Goal: Information Seeking & Learning: Learn about a topic

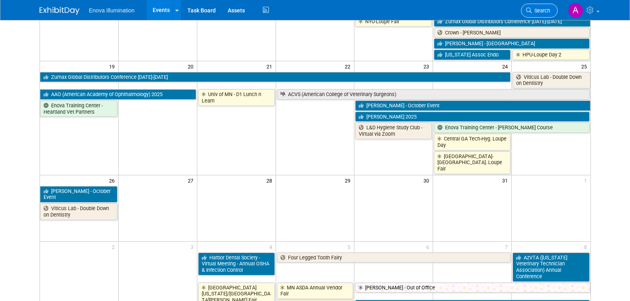
click at [547, 7] on link "Search" at bounding box center [539, 11] width 37 height 14
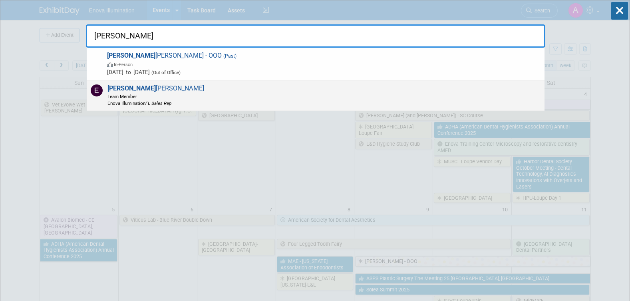
type input "elliott"
click at [124, 88] on strong "Elliott" at bounding box center [132, 88] width 48 height 8
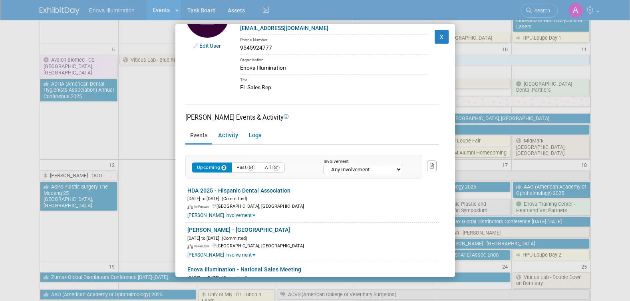
scroll to position [77, 0]
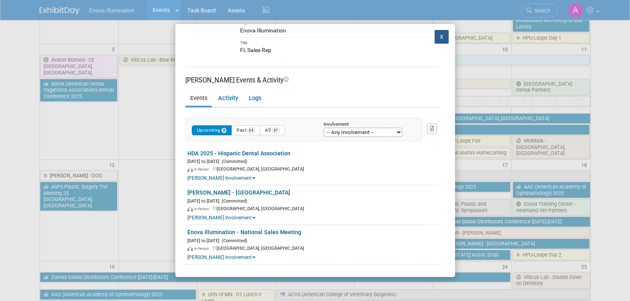
click at [436, 37] on button "X" at bounding box center [442, 37] width 14 height 14
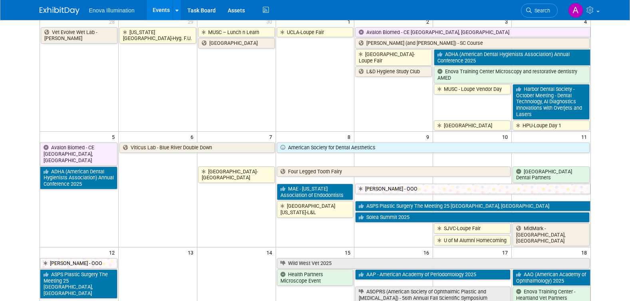
scroll to position [0, 0]
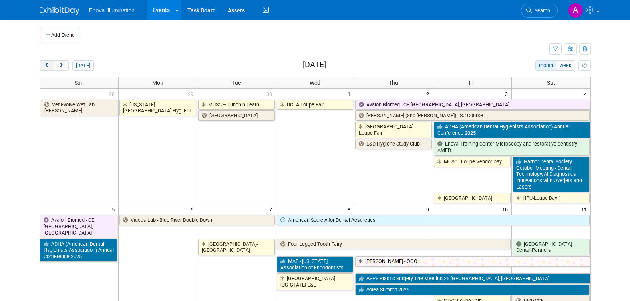
click at [46, 64] on span "prev" at bounding box center [47, 65] width 6 height 5
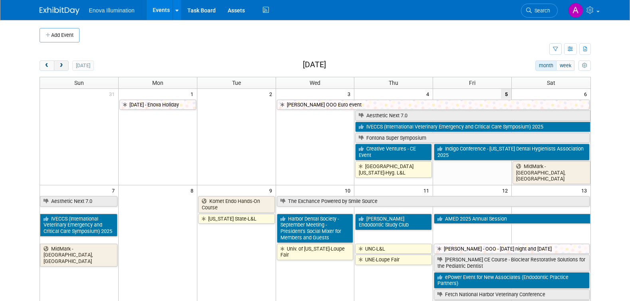
click at [63, 68] on span "next" at bounding box center [61, 65] width 6 height 5
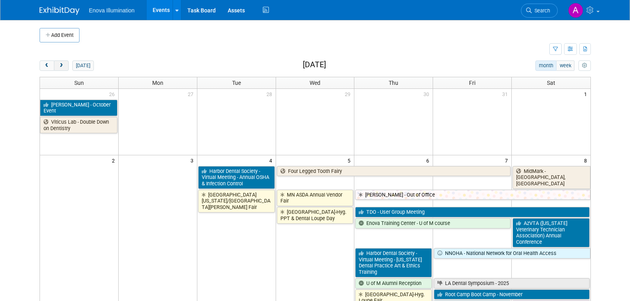
click at [63, 68] on span "next" at bounding box center [61, 65] width 6 height 5
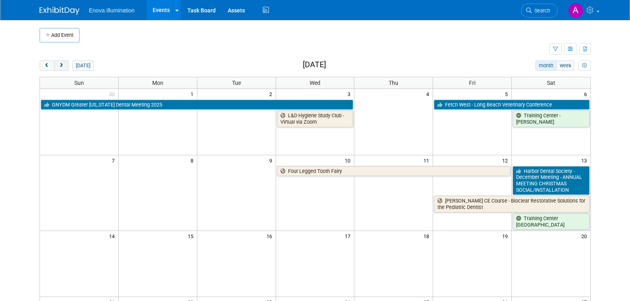
click at [63, 68] on span "next" at bounding box center [61, 65] width 6 height 5
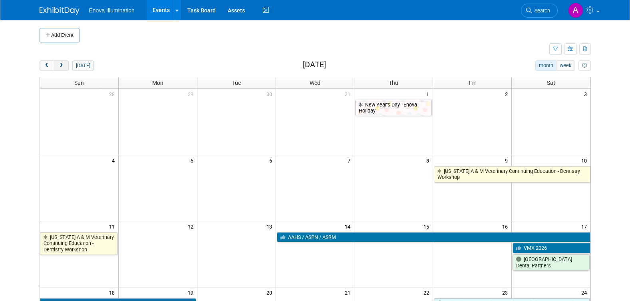
click at [63, 68] on span "next" at bounding box center [61, 65] width 6 height 5
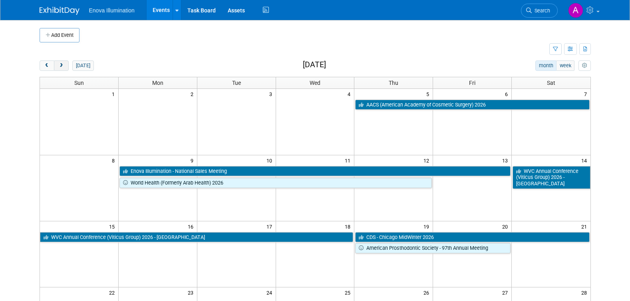
click at [63, 68] on span "next" at bounding box center [61, 65] width 6 height 5
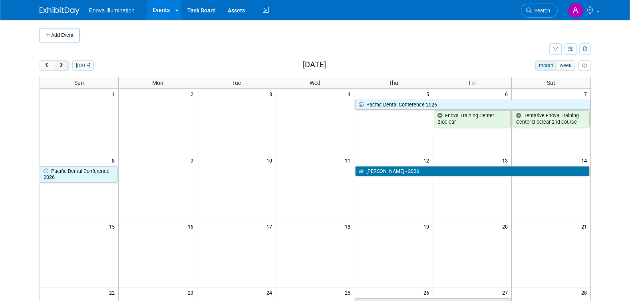
click at [63, 68] on span "next" at bounding box center [61, 65] width 6 height 5
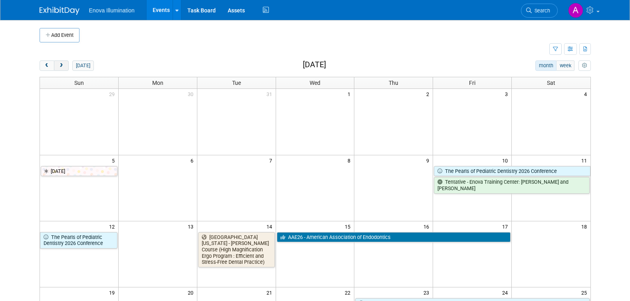
click at [63, 68] on span "next" at bounding box center [61, 65] width 6 height 5
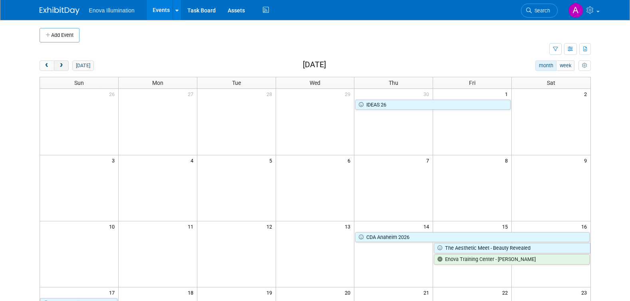
click at [63, 68] on span "next" at bounding box center [61, 65] width 6 height 5
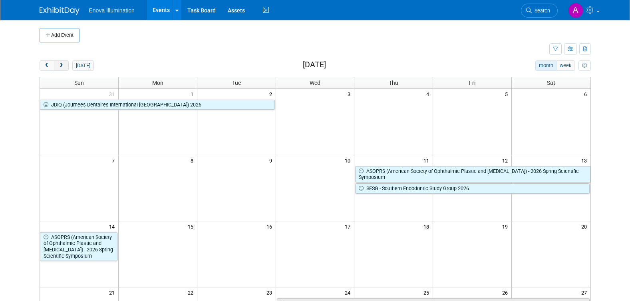
click at [63, 68] on span "next" at bounding box center [61, 65] width 6 height 5
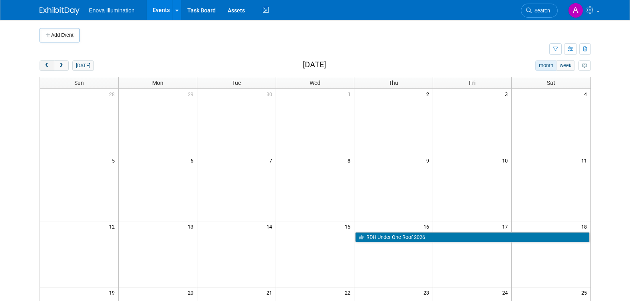
click at [49, 64] on span "prev" at bounding box center [47, 65] width 6 height 5
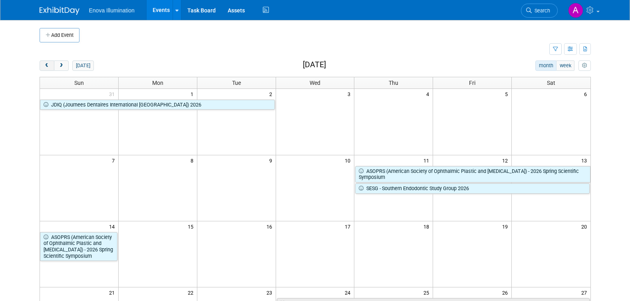
click at [49, 64] on span "prev" at bounding box center [47, 65] width 6 height 5
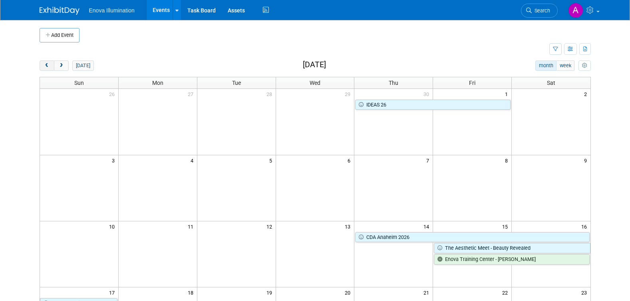
click at [49, 64] on span "prev" at bounding box center [47, 65] width 6 height 5
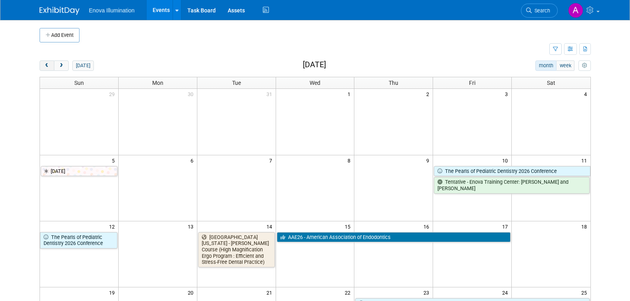
click at [49, 64] on span "prev" at bounding box center [47, 65] width 6 height 5
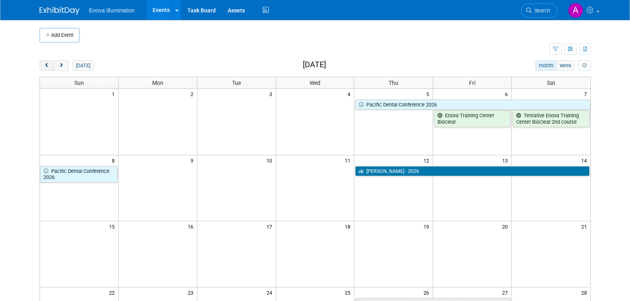
click at [49, 64] on span "prev" at bounding box center [47, 65] width 6 height 5
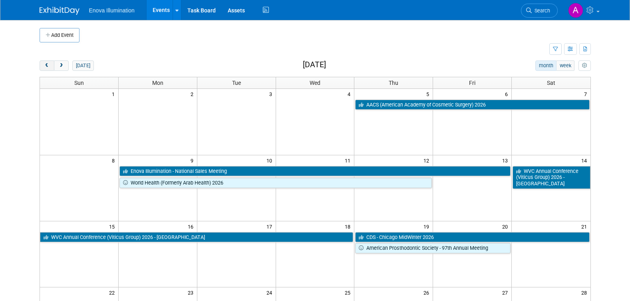
click at [49, 64] on span "prev" at bounding box center [47, 65] width 6 height 5
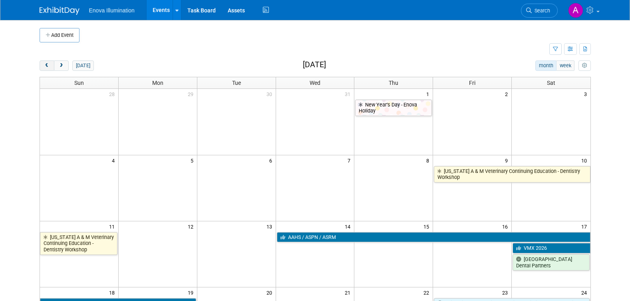
click at [49, 64] on span "prev" at bounding box center [47, 65] width 6 height 5
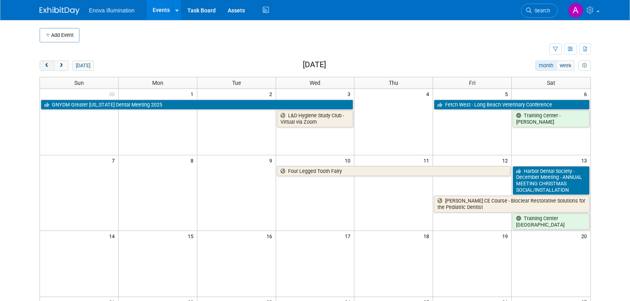
click at [49, 64] on span "prev" at bounding box center [47, 65] width 6 height 5
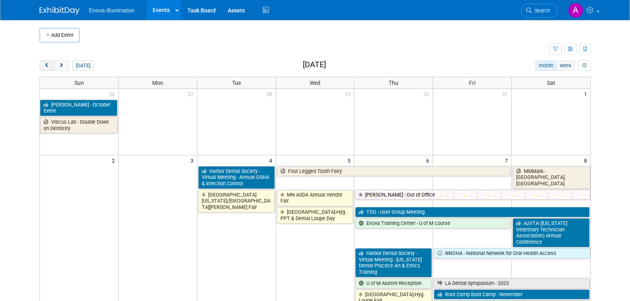
click at [49, 64] on span "prev" at bounding box center [47, 65] width 6 height 5
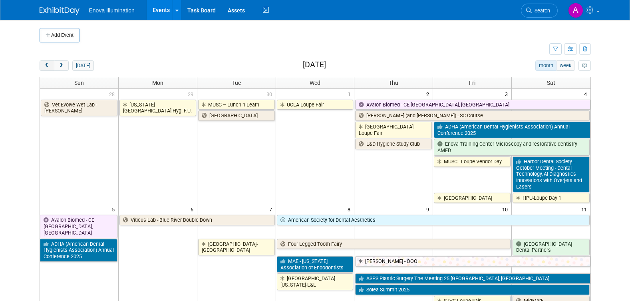
click at [49, 64] on span "prev" at bounding box center [47, 65] width 6 height 5
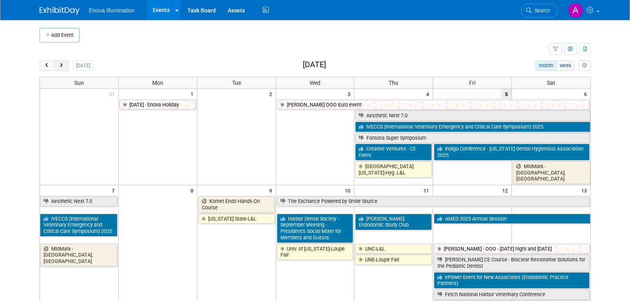
click at [62, 64] on span "next" at bounding box center [61, 65] width 6 height 5
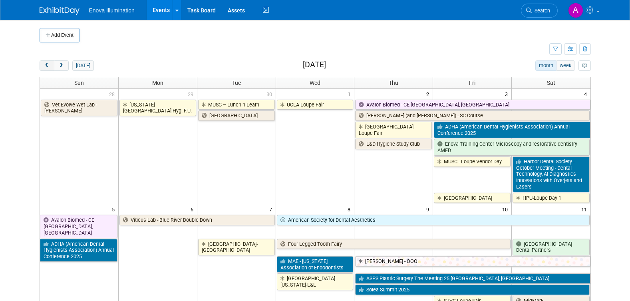
click at [46, 62] on button "prev" at bounding box center [47, 65] width 15 height 10
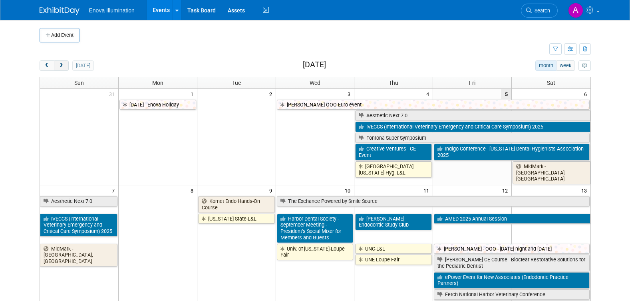
click at [60, 66] on span "next" at bounding box center [61, 65] width 6 height 5
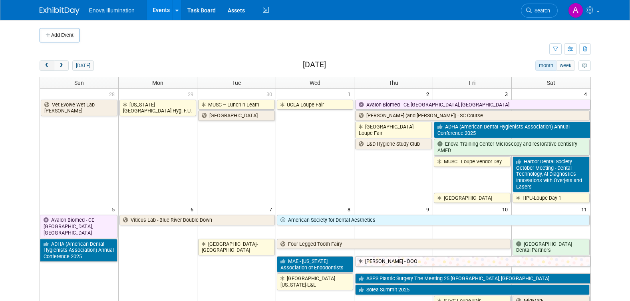
click at [49, 65] on span "prev" at bounding box center [47, 65] width 6 height 5
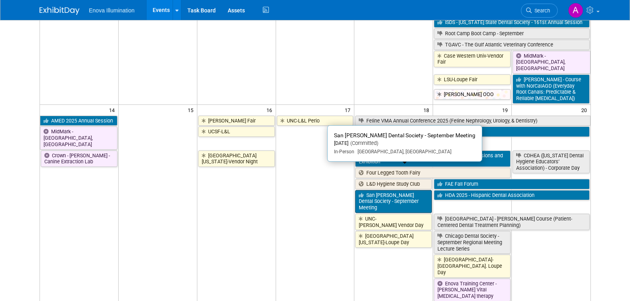
scroll to position [320, 0]
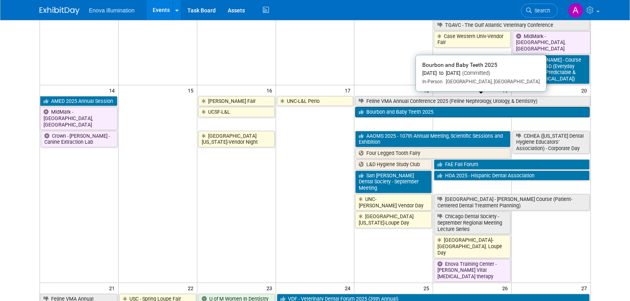
click at [396, 107] on link "Bourbon and Baby Teeth 2025" at bounding box center [472, 112] width 234 height 10
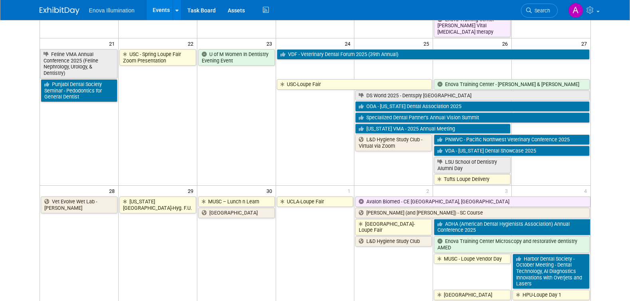
scroll to position [600, 0]
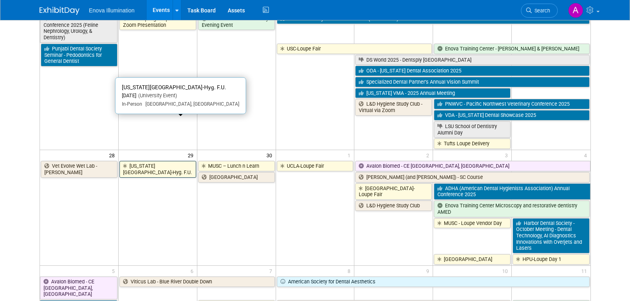
click at [146, 161] on link "[US_STATE][GEOGRAPHIC_DATA]-Hyg. F.U." at bounding box center [158, 169] width 77 height 16
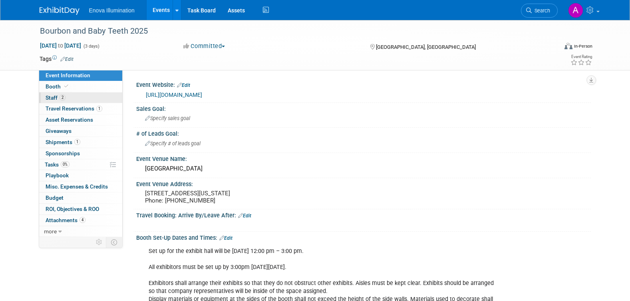
drag, startPoint x: 0, startPoint y: 0, endPoint x: 67, endPoint y: 96, distance: 116.8
click at [67, 96] on link "2 Staff 2" at bounding box center [80, 97] width 83 height 11
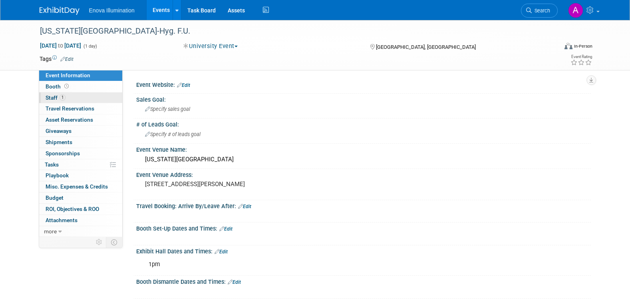
click at [68, 98] on link "1 Staff 1" at bounding box center [80, 97] width 83 height 11
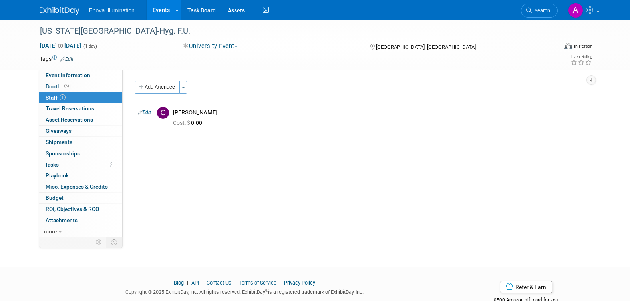
click at [52, 11] on img at bounding box center [60, 11] width 40 height 8
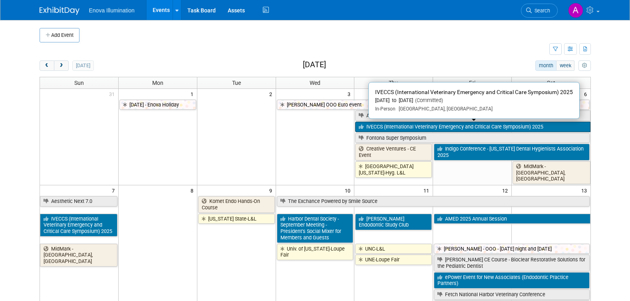
click at [440, 127] on link "IVECCS (International Veterinary Emergency and Critical Care Symposium) 2025" at bounding box center [472, 127] width 235 height 10
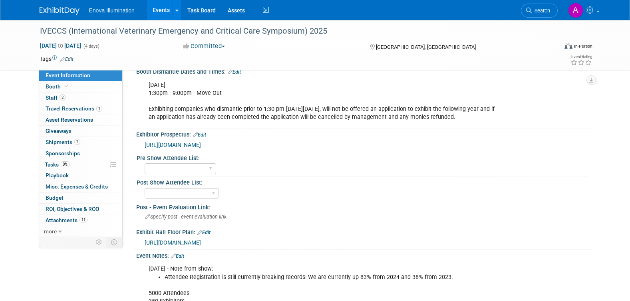
scroll to position [600, 0]
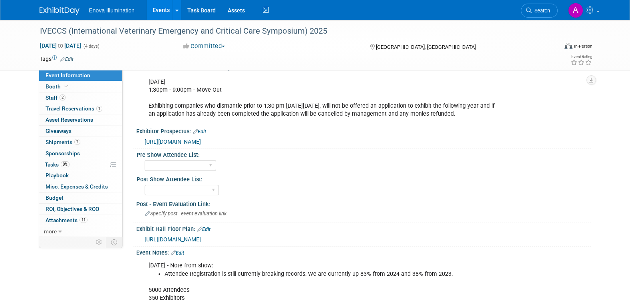
click at [201, 242] on span "https://iveccs2025.mapyourshow.com/8_0/floorplan/" at bounding box center [173, 239] width 56 height 6
click at [61, 9] on img at bounding box center [60, 11] width 40 height 8
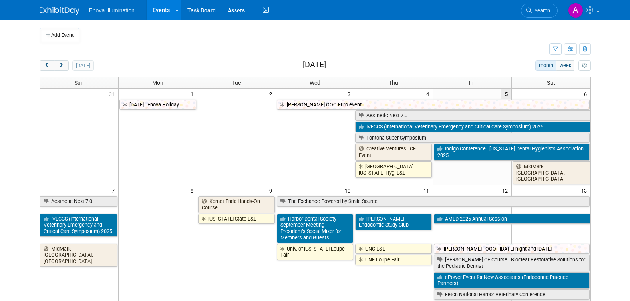
click at [432, 127] on link "IVECCS (International Veterinary Emergency and Critical Care Symposium) 2025" at bounding box center [472, 127] width 235 height 10
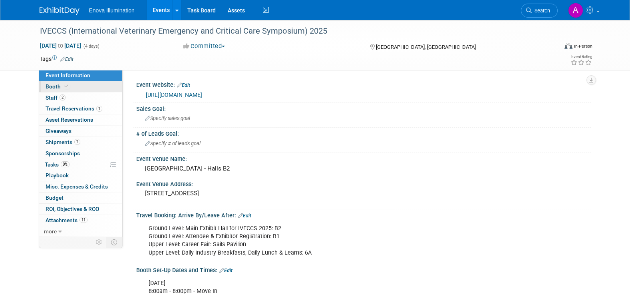
click at [80, 87] on link "Booth" at bounding box center [80, 86] width 83 height 11
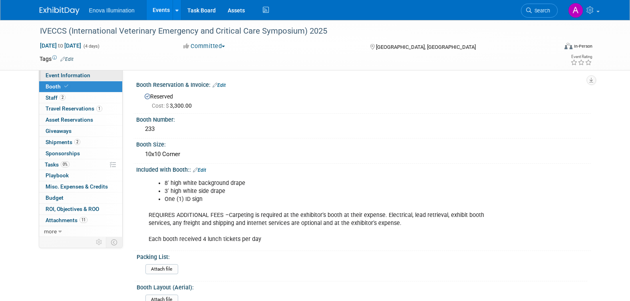
click at [107, 74] on link "Event Information" at bounding box center [80, 75] width 83 height 11
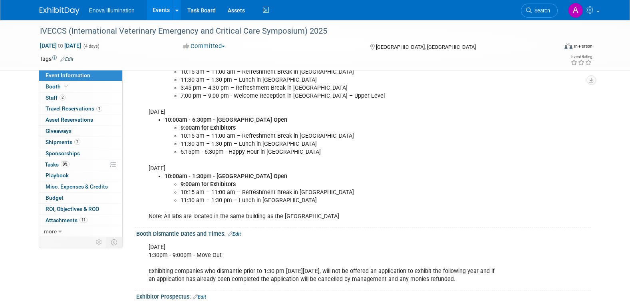
scroll to position [440, 0]
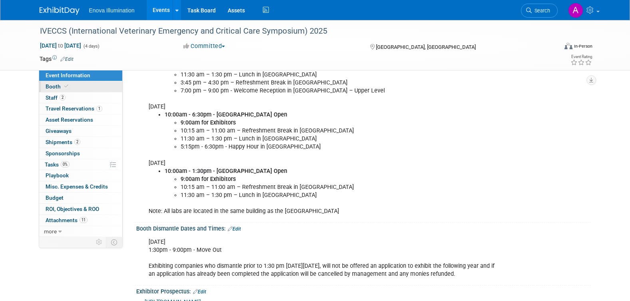
click at [84, 81] on div "Event Information Event Info Booth Booth 2 Staff 2 Staff 1 Travel Reservations …" at bounding box center [81, 153] width 84 height 167
click at [100, 87] on link "Booth" at bounding box center [80, 86] width 83 height 11
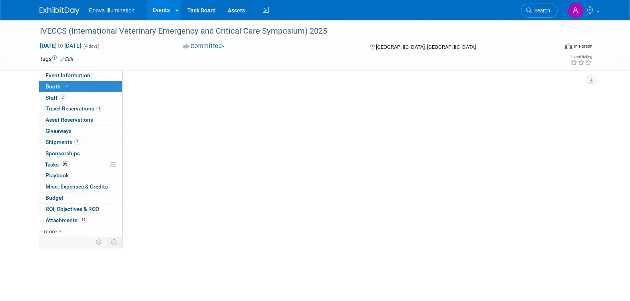
scroll to position [0, 0]
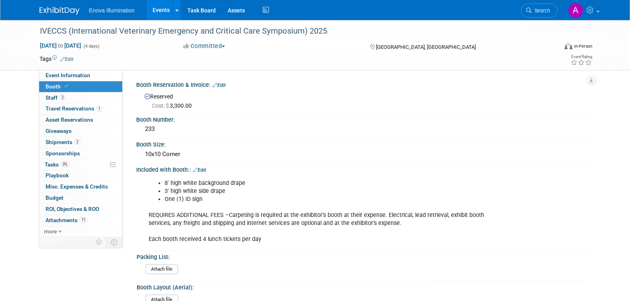
click at [66, 10] on img at bounding box center [60, 11] width 40 height 8
